Goal: Task Accomplishment & Management: Complete application form

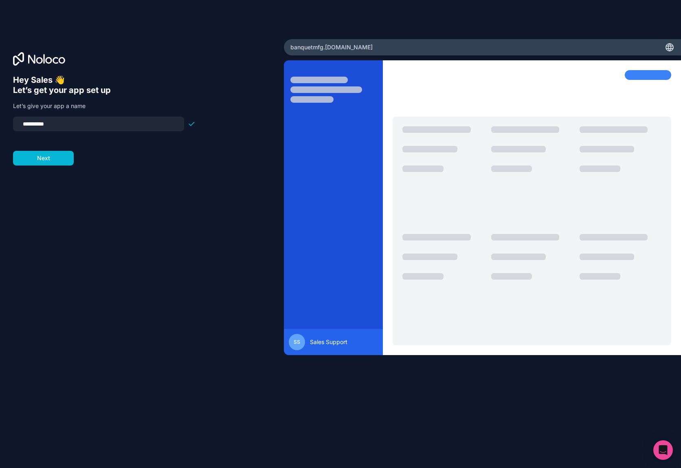
drag, startPoint x: 47, startPoint y: 123, endPoint x: 58, endPoint y: 123, distance: 11.0
click at [58, 123] on input "**********" at bounding box center [98, 123] width 161 height 11
click at [101, 145] on form "**********" at bounding box center [104, 141] width 183 height 49
click at [59, 159] on button "Next" at bounding box center [43, 158] width 61 height 15
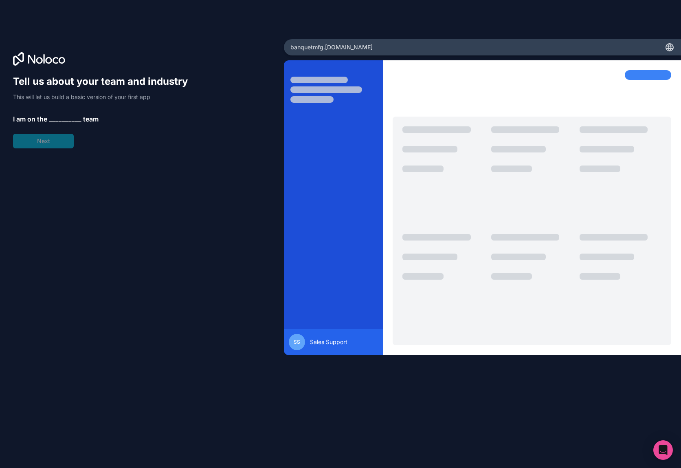
click at [65, 117] on span "__________" at bounding box center [65, 119] width 33 height 10
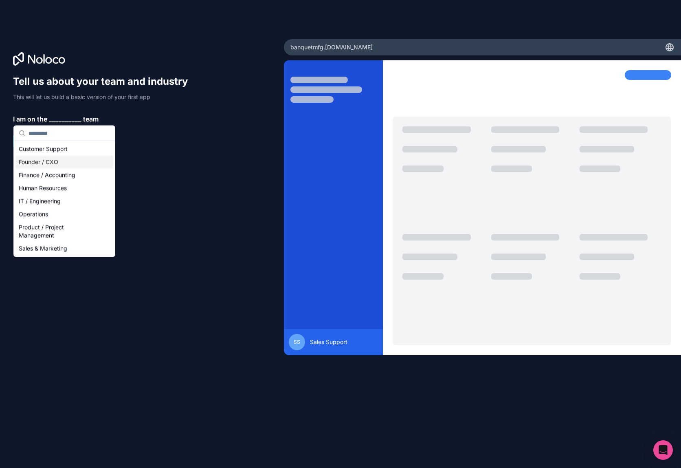
click at [70, 161] on div "Founder / CXO" at bounding box center [64, 162] width 98 height 13
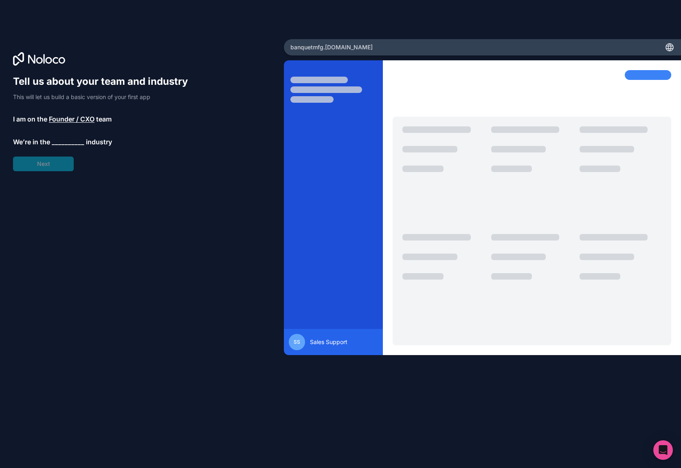
click at [79, 144] on span "__________" at bounding box center [68, 142] width 33 height 10
type input "**"
click at [75, 173] on div "Manufacturing" at bounding box center [67, 171] width 98 height 13
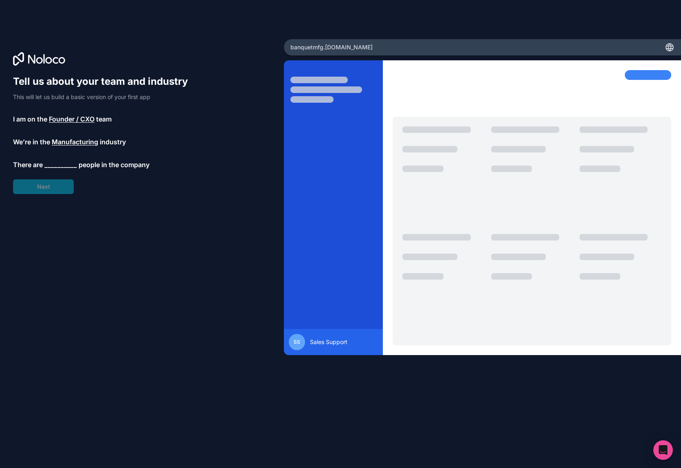
click at [67, 164] on span "__________" at bounding box center [60, 165] width 33 height 10
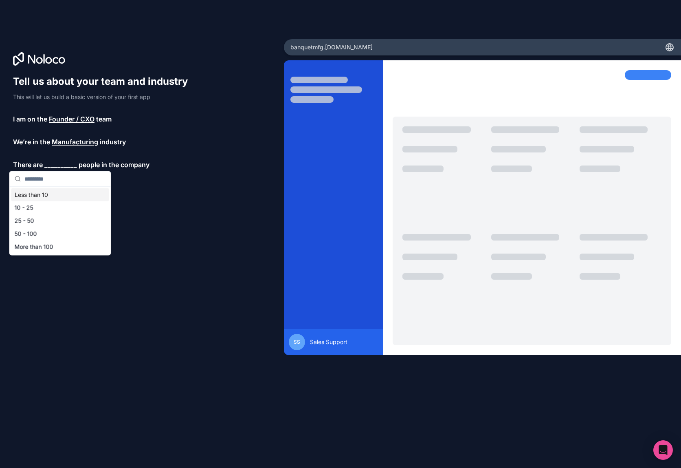
click at [52, 191] on div "Less than 10" at bounding box center [60, 194] width 98 height 13
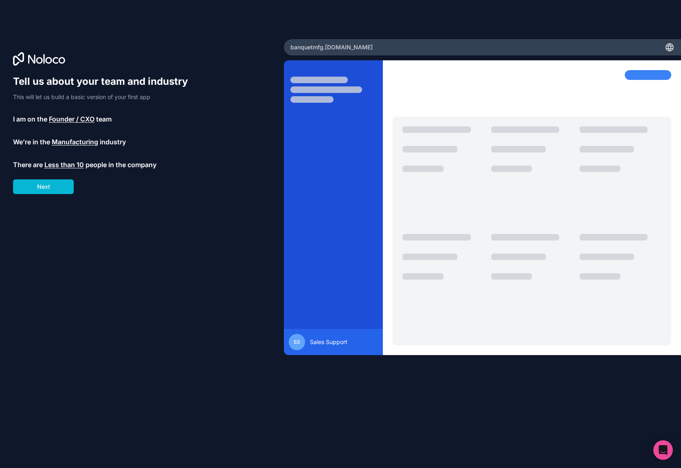
click at [52, 191] on button "Next" at bounding box center [43, 186] width 61 height 15
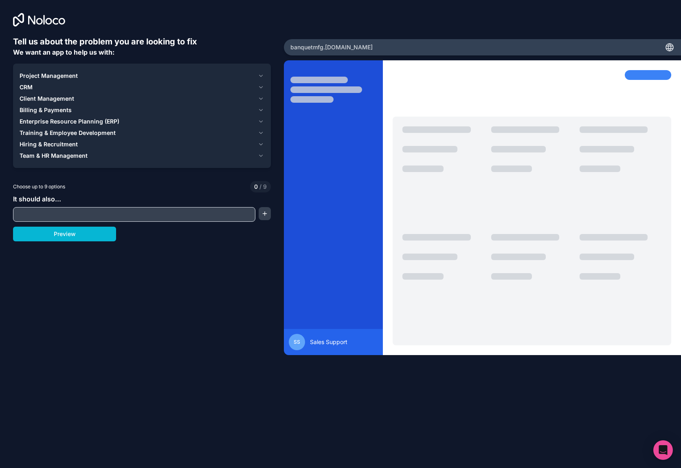
click at [74, 98] on div "Client Management" at bounding box center [137, 99] width 235 height 8
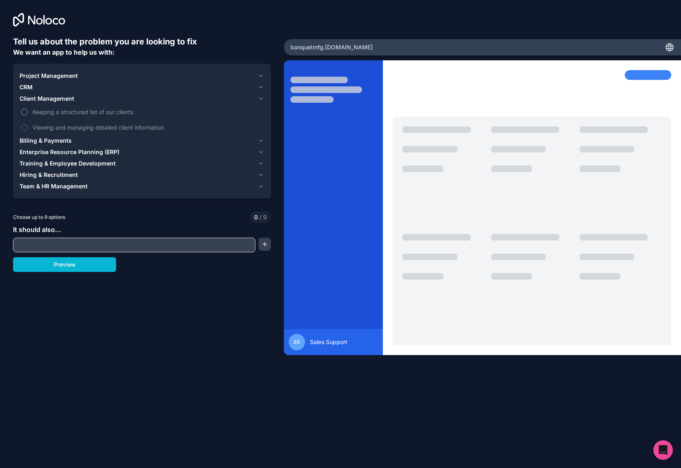
click at [72, 111] on span "Keeping a structured list of our clients" at bounding box center [148, 112] width 230 height 9
click at [28, 111] on button "Keeping a structured list of our clients" at bounding box center [24, 112] width 7 height 7
click at [77, 128] on span "Viewing and managing detailed client information" at bounding box center [148, 127] width 230 height 9
click at [28, 128] on button "Viewing and managing detailed client information" at bounding box center [24, 127] width 7 height 7
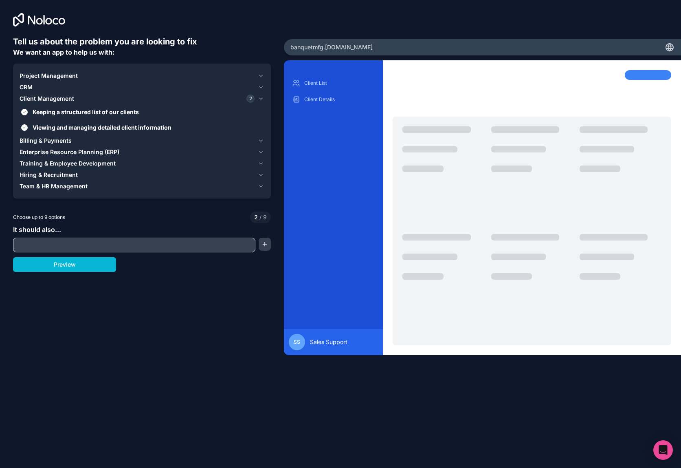
click at [70, 138] on span "Billing & Payments" at bounding box center [46, 141] width 52 height 8
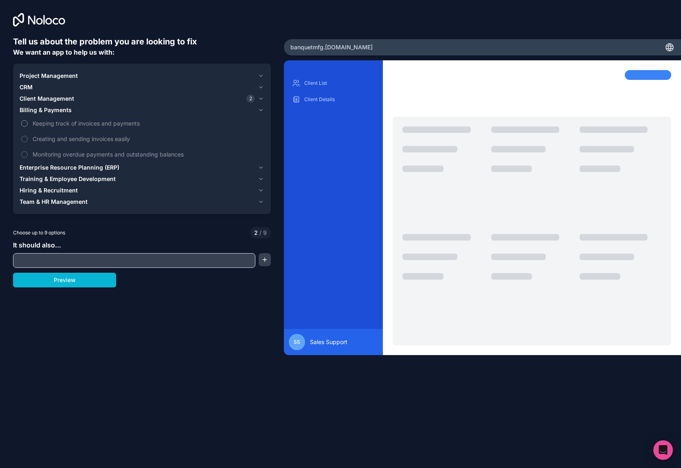
click at [73, 123] on span "Keeping track of invoices and payments" at bounding box center [148, 123] width 230 height 9
click at [28, 123] on button "Keeping track of invoices and payments" at bounding box center [24, 123] width 7 height 7
click at [73, 137] on span "Creating and sending invoices easily" at bounding box center [148, 138] width 230 height 9
click at [28, 137] on button "Creating and sending invoices easily" at bounding box center [24, 139] width 7 height 7
click at [73, 137] on span "Creating and sending invoices easily" at bounding box center [148, 138] width 230 height 9
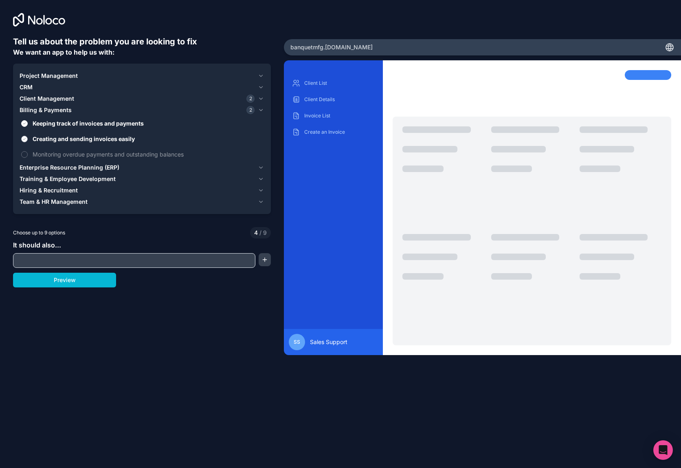
click at [28, 137] on button "Creating and sending invoices easily" at bounding box center [24, 139] width 7 height 7
click at [74, 154] on span "Monitoring overdue payments and outstanding balances" at bounding box center [148, 154] width 230 height 9
click at [28, 154] on button "Monitoring overdue payments and outstanding balances" at bounding box center [24, 154] width 7 height 7
click at [73, 168] on span "Enterprise Resource Planning (ERP)" at bounding box center [70, 167] width 100 height 8
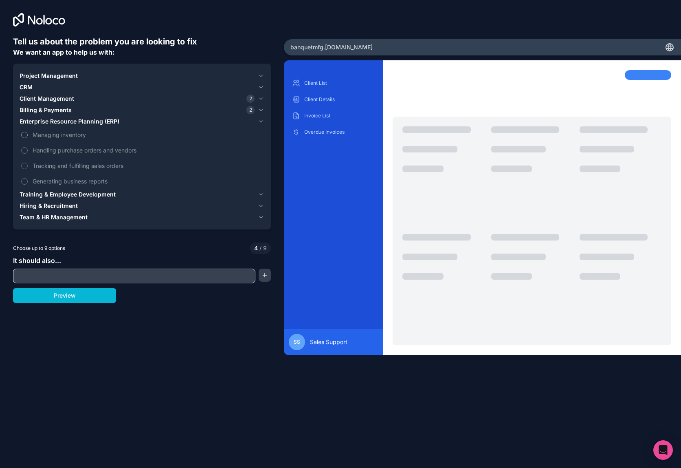
click at [72, 134] on span "Managing inventory" at bounding box center [148, 134] width 230 height 9
click at [28, 134] on button "Managing inventory" at bounding box center [24, 135] width 7 height 7
click at [72, 134] on span "Managing inventory" at bounding box center [148, 134] width 230 height 9
click at [28, 134] on button "Managing inventory" at bounding box center [24, 135] width 7 height 7
click at [75, 196] on span "Training & Employee Development" at bounding box center [68, 194] width 96 height 8
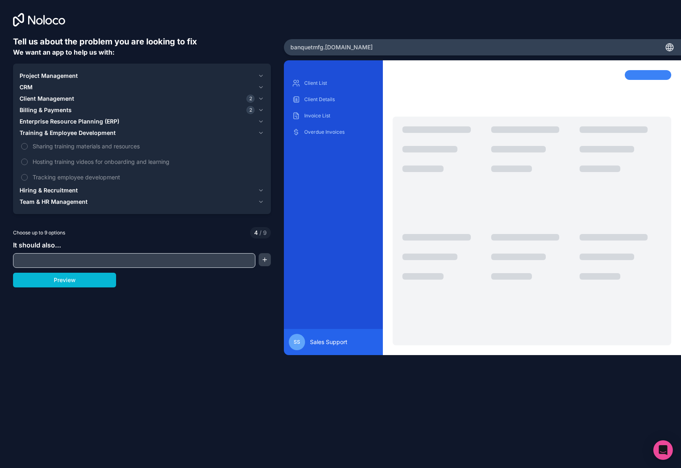
click at [68, 192] on span "Hiring & Recruitment" at bounding box center [49, 190] width 58 height 8
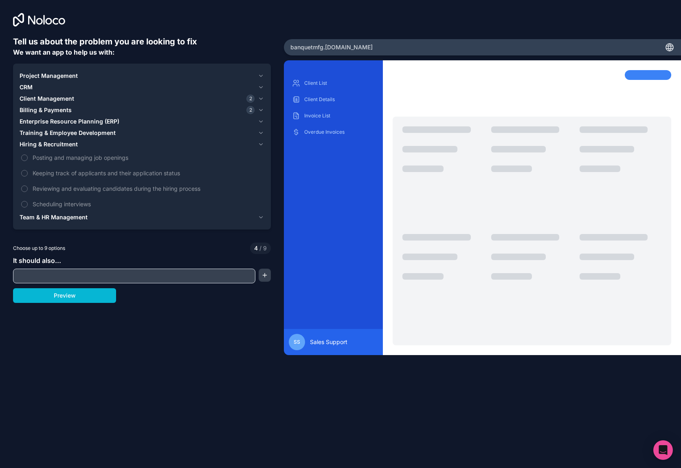
click at [70, 218] on span "Team & HR Management" at bounding box center [54, 217] width 68 height 8
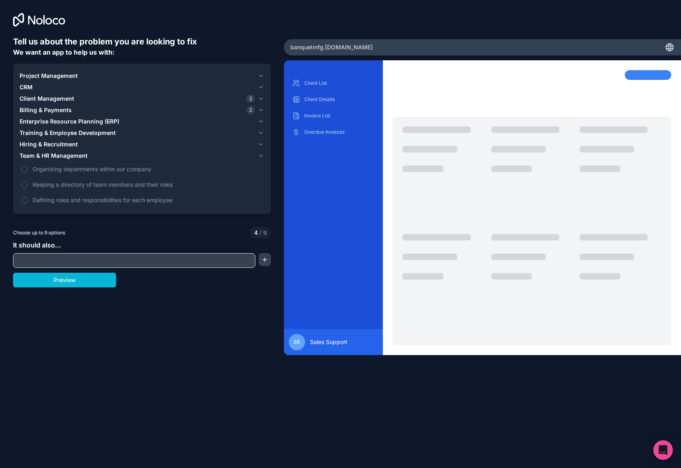
click at [33, 77] on span "Project Management" at bounding box center [49, 76] width 58 height 8
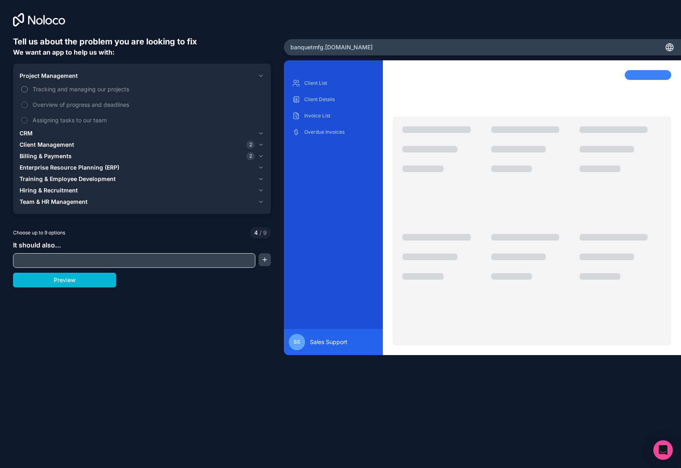
click at [48, 89] on span "Tracking and managing our projects" at bounding box center [148, 89] width 230 height 9
click at [28, 89] on button "Tracking and managing our projects" at bounding box center [24, 89] width 7 height 7
click at [55, 105] on span "Overview of progress and deadlines" at bounding box center [148, 104] width 230 height 9
click at [28, 105] on button "Overview of progress and deadlines" at bounding box center [24, 104] width 7 height 7
click at [27, 131] on span "CRM" at bounding box center [26, 133] width 13 height 8
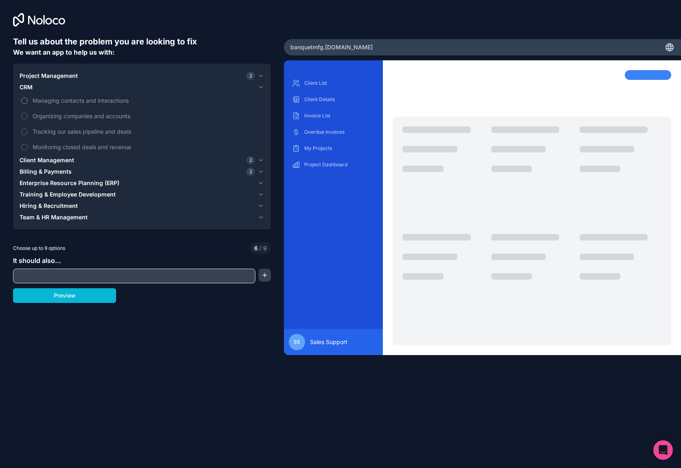
click at [49, 97] on span "Managing contacts and interactions" at bounding box center [148, 100] width 230 height 9
click at [28, 97] on button "Managing contacts and interactions" at bounding box center [24, 100] width 7 height 7
click at [52, 118] on span "Organizing companies and accounts" at bounding box center [148, 116] width 230 height 9
click at [28, 118] on button "Organizing companies and accounts" at bounding box center [24, 116] width 7 height 7
click at [54, 129] on span "Tracking our sales pipeline and deals" at bounding box center [148, 131] width 230 height 9
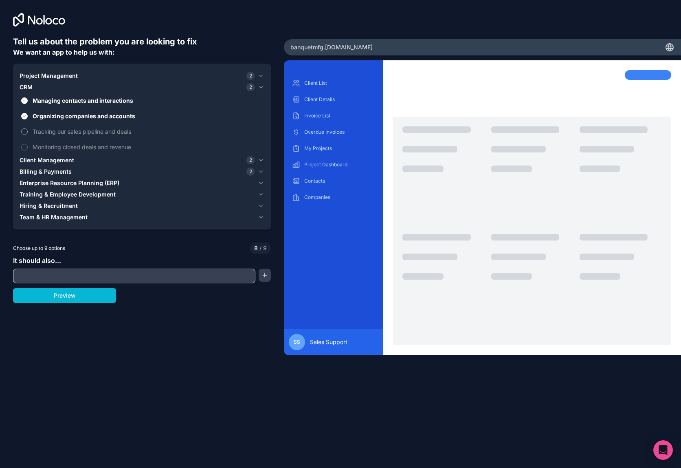
click at [28, 129] on button "Tracking our sales pipeline and deals" at bounding box center [24, 131] width 7 height 7
click at [58, 144] on span "Monitoring closed deals and revenue" at bounding box center [148, 147] width 230 height 9
click at [89, 146] on span "Monitoring closed deals and revenue" at bounding box center [148, 147] width 230 height 9
click at [86, 300] on button "Preview" at bounding box center [64, 295] width 103 height 15
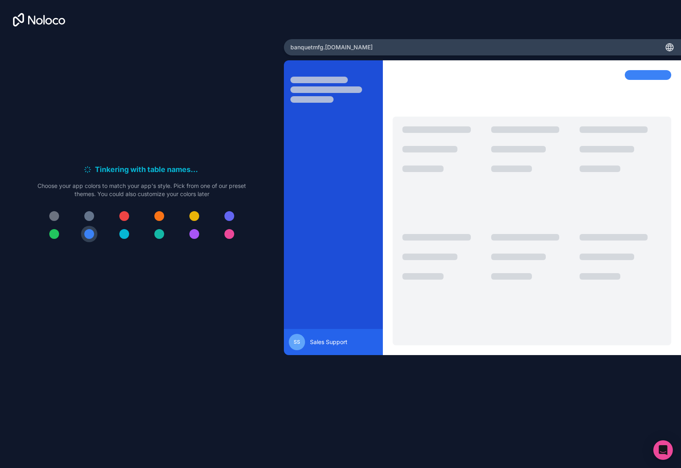
click at [89, 218] on div at bounding box center [89, 216] width 10 height 10
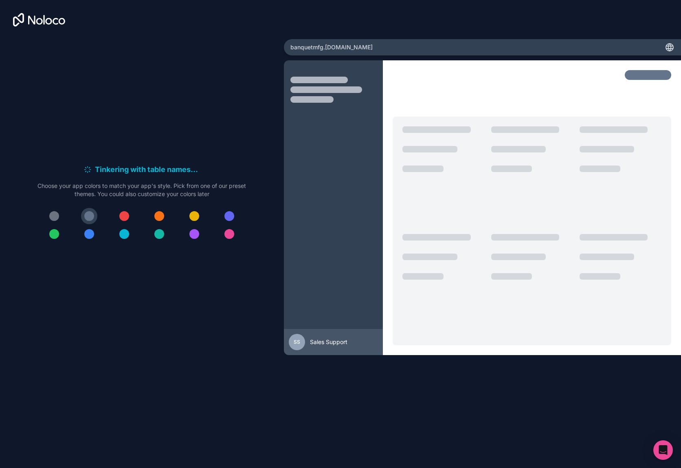
click at [57, 217] on div at bounding box center [54, 216] width 10 height 10
click at [55, 216] on div at bounding box center [54, 216] width 10 height 10
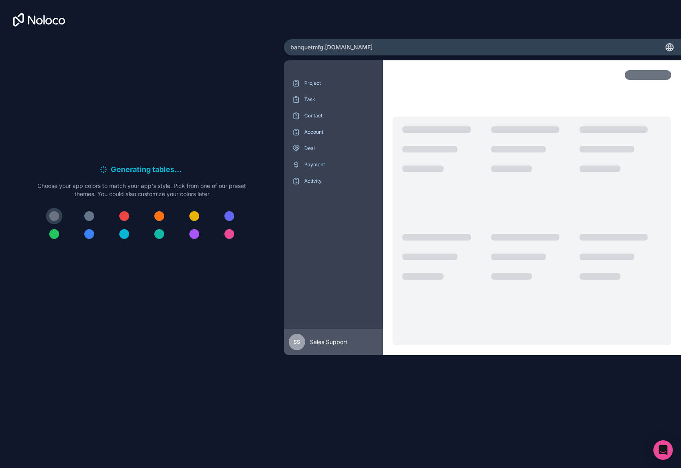
click at [88, 216] on div at bounding box center [89, 216] width 10 height 10
click at [90, 216] on div at bounding box center [89, 216] width 10 height 10
click at [56, 213] on div at bounding box center [54, 216] width 10 height 10
click at [93, 216] on div at bounding box center [89, 216] width 10 height 10
click at [155, 217] on div at bounding box center [159, 216] width 10 height 10
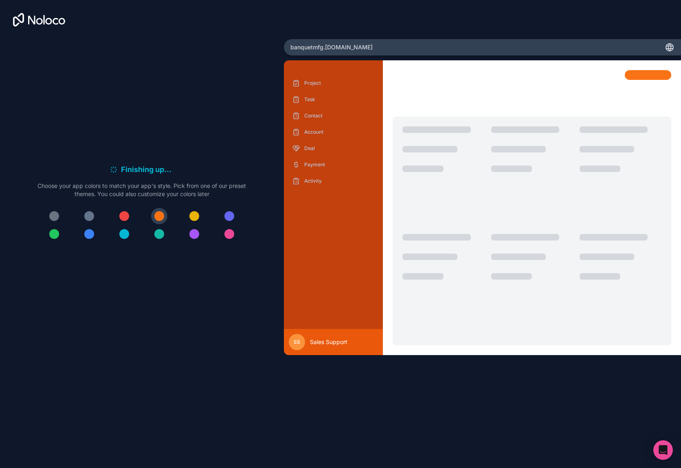
click at [124, 217] on div at bounding box center [124, 216] width 10 height 10
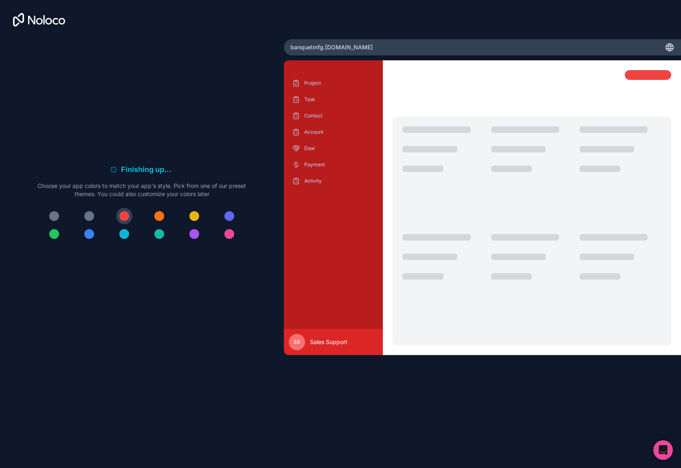
click at [85, 214] on div at bounding box center [89, 216] width 10 height 10
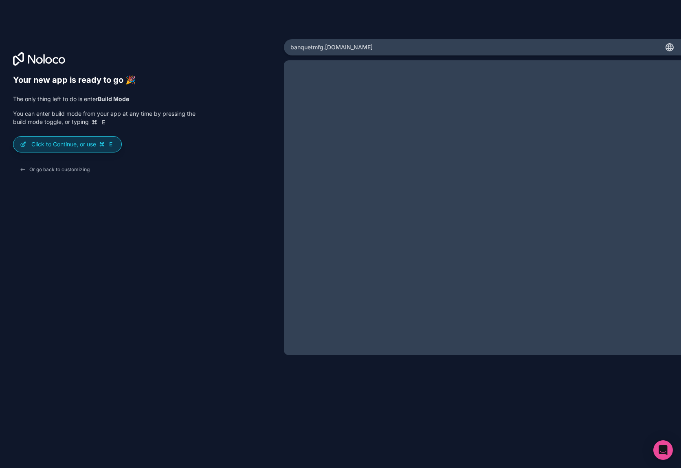
click at [71, 146] on p "Click to Continue, or use E" at bounding box center [73, 144] width 84 height 8
